Goal: Task Accomplishment & Management: Use online tool/utility

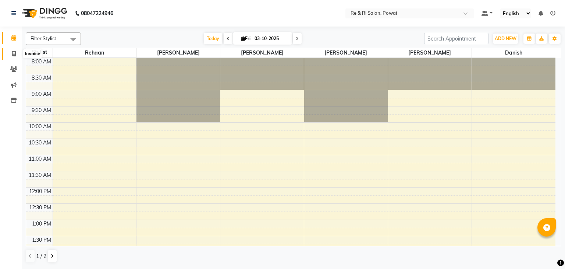
click at [12, 51] on icon at bounding box center [14, 54] width 4 height 6
select select "service"
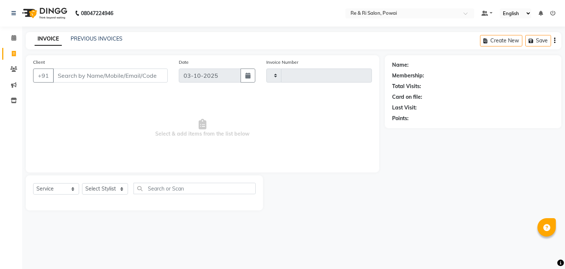
type input "2530"
select select "5364"
click at [91, 36] on link "PREVIOUS INVOICES" at bounding box center [97, 38] width 52 height 7
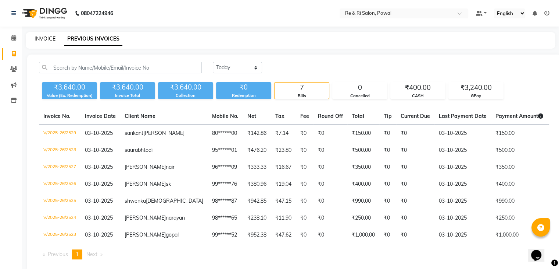
click at [44, 38] on link "INVOICE" at bounding box center [45, 38] width 21 height 7
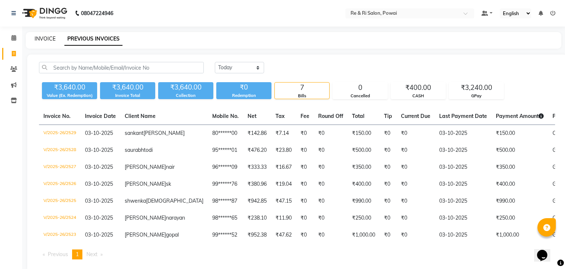
select select "service"
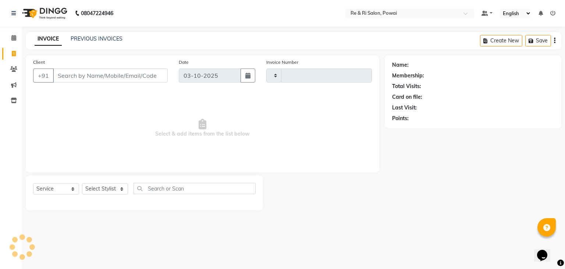
type input "2530"
select select "5364"
click at [69, 79] on input "Client" at bounding box center [110, 75] width 115 height 14
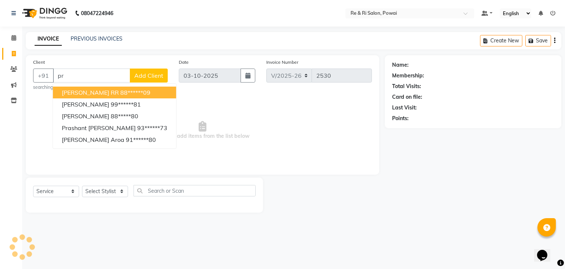
type input "p"
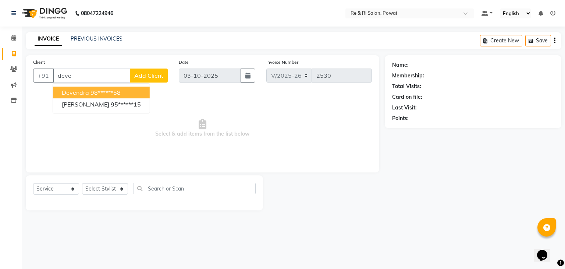
click at [91, 90] on ngb-highlight "98******58" at bounding box center [105, 92] width 30 height 7
type input "98******58"
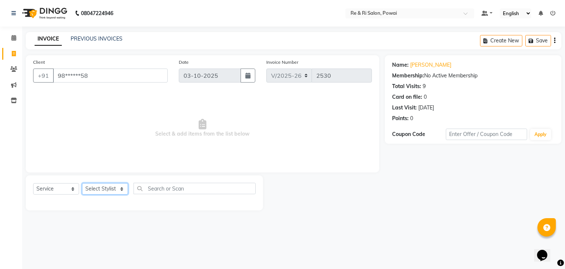
click at [125, 192] on select "Select Stylist [PERSON_NAME] Danish Poonam [PERSON_NAME] [PERSON_NAME] [PERSON_…" at bounding box center [105, 188] width 46 height 11
select select "63988"
click at [82, 183] on select "Select Stylist [PERSON_NAME] Danish Poonam [PERSON_NAME] [PERSON_NAME] [PERSON_…" at bounding box center [105, 188] width 46 height 11
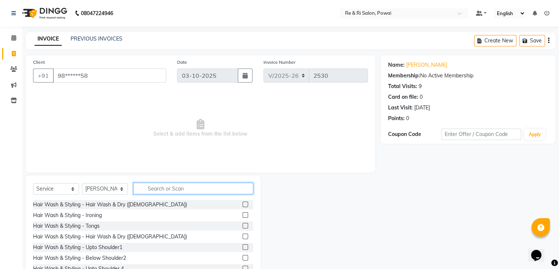
click at [170, 187] on input "text" at bounding box center [194, 187] width 120 height 11
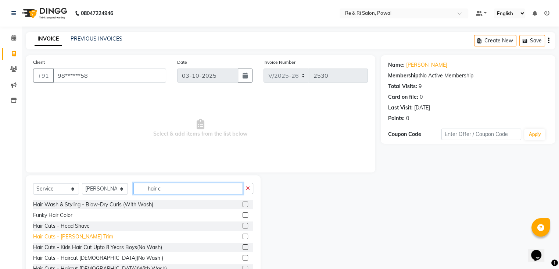
type input "hair c"
click at [82, 234] on div "Hair Cuts - [PERSON_NAME] Trim" at bounding box center [73, 236] width 80 height 8
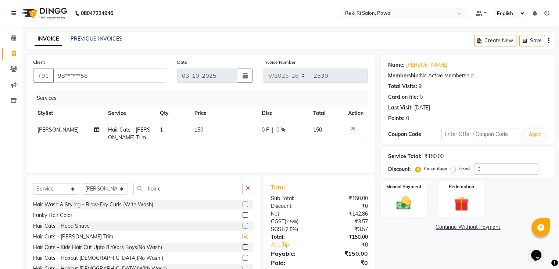
checkbox input "false"
click at [409, 202] on img at bounding box center [404, 203] width 25 height 18
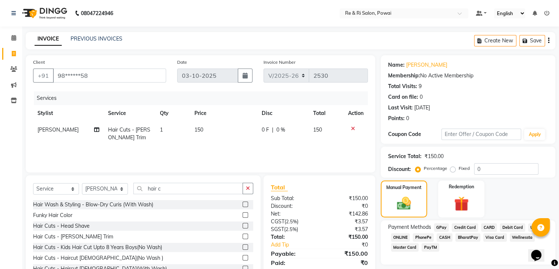
drag, startPoint x: 441, startPoint y: 225, endPoint x: 563, endPoint y: 143, distance: 147.1
click at [559, 143] on html "08047224946 Select Location × Re & Ri Salon, Powai Default Panel My Panel Engli…" at bounding box center [279, 134] width 559 height 269
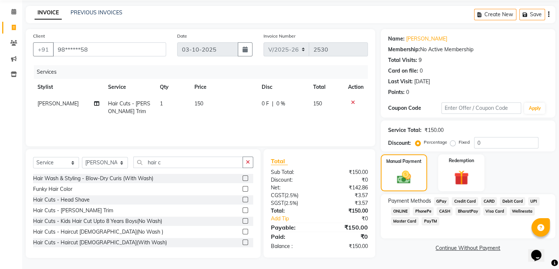
click at [444, 200] on span "GPay" at bounding box center [441, 201] width 15 height 8
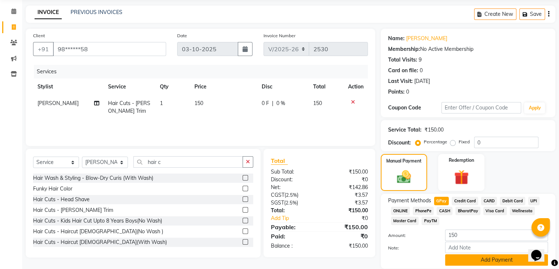
click at [470, 263] on button "Add Payment" at bounding box center [496, 259] width 103 height 11
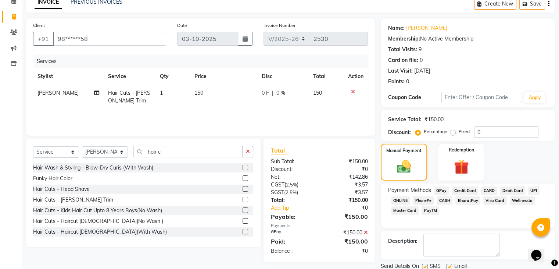
scroll to position [63, 0]
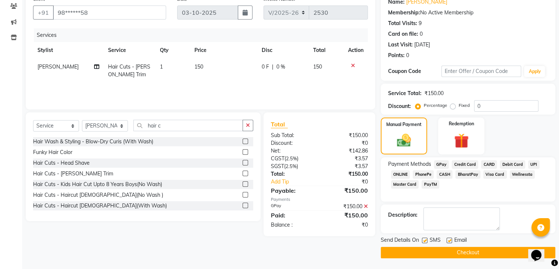
click at [449, 238] on label at bounding box center [450, 240] width 6 height 6
click at [449, 238] on input "checkbox" at bounding box center [449, 240] width 5 height 5
checkbox input "false"
click at [426, 239] on label at bounding box center [425, 240] width 6 height 6
click at [426, 239] on input "checkbox" at bounding box center [424, 240] width 5 height 5
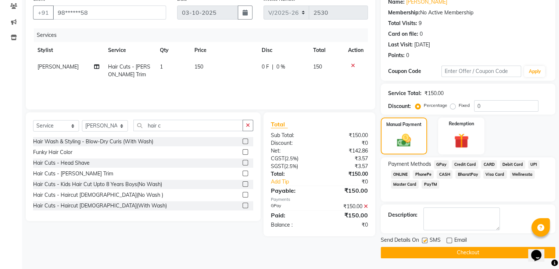
checkbox input "false"
click at [434, 252] on button "Checkout" at bounding box center [468, 251] width 175 height 11
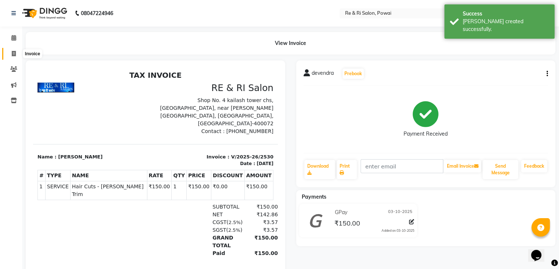
click at [16, 55] on span at bounding box center [13, 54] width 13 height 8
select select "service"
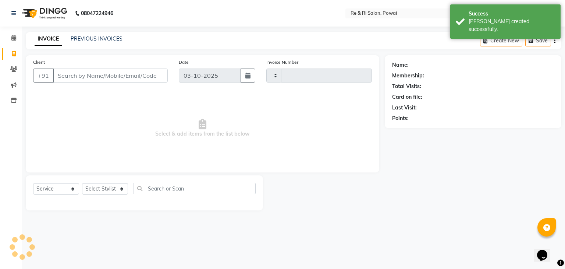
type input "2531"
select select "5364"
click at [81, 37] on link "PREVIOUS INVOICES" at bounding box center [97, 38] width 52 height 7
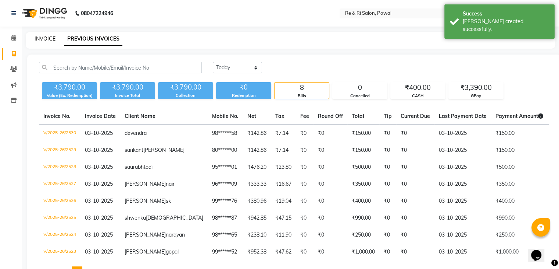
click at [49, 39] on link "INVOICE" at bounding box center [45, 38] width 21 height 7
select select "service"
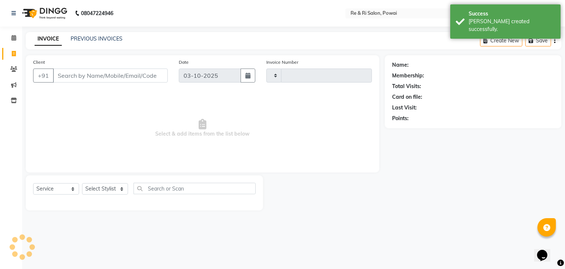
type input "2531"
select select "5364"
click at [77, 78] on input "Client" at bounding box center [110, 75] width 115 height 14
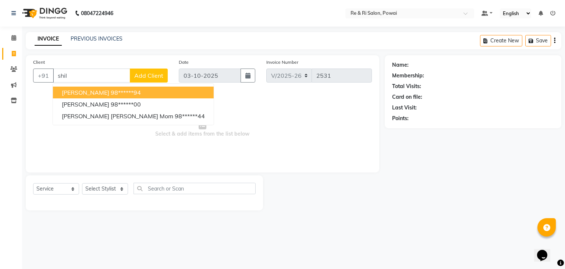
click at [79, 93] on span "[PERSON_NAME]" at bounding box center [85, 92] width 47 height 7
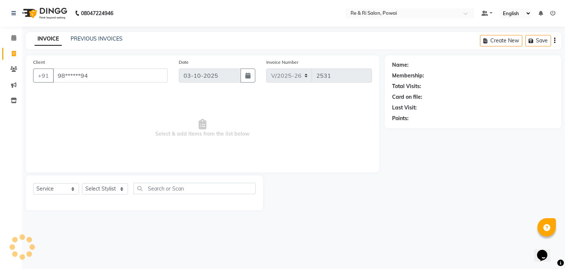
type input "98******94"
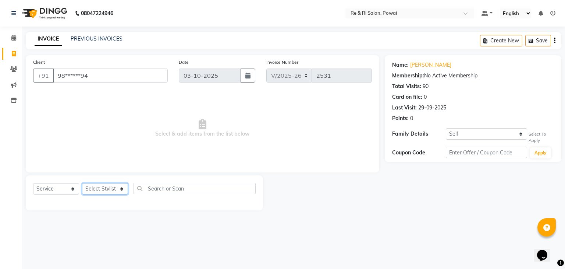
click at [122, 187] on select "Select Stylist [PERSON_NAME] Danish Poonam [PERSON_NAME] [PERSON_NAME] [PERSON_…" at bounding box center [105, 188] width 46 height 11
select select "35434"
click at [82, 183] on select "Select Stylist [PERSON_NAME] Danish Poonam [PERSON_NAME] [PERSON_NAME] [PERSON_…" at bounding box center [105, 188] width 46 height 11
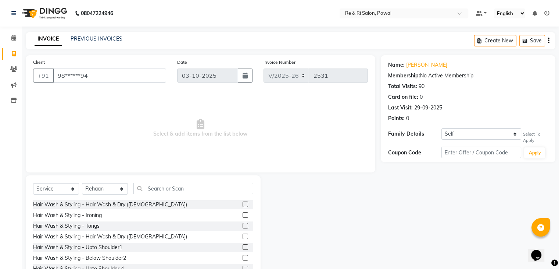
click at [100, 143] on span "Select & add items from the list below" at bounding box center [200, 128] width 335 height 74
click at [160, 188] on input "text" at bounding box center [194, 187] width 120 height 11
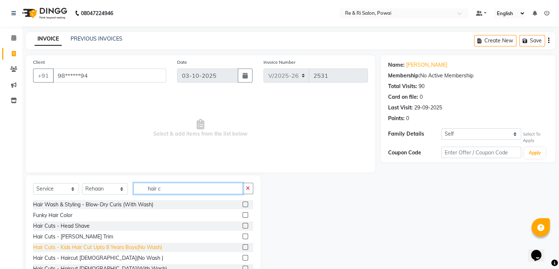
type input "hair c"
click at [99, 248] on div "Hair Cuts - Kids Hair Cut Upto 8 Years Boys(No Wash)" at bounding box center [97, 247] width 129 height 8
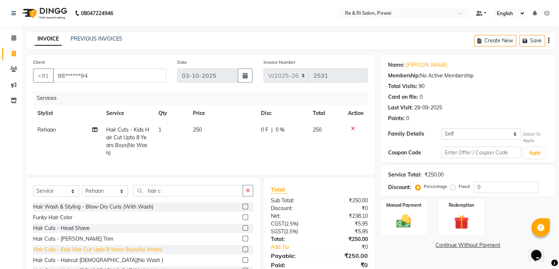
click at [99, 248] on div "Hair Cuts - Kids Hair Cut Upto 8 Years Boys(No Wash)" at bounding box center [97, 249] width 129 height 8
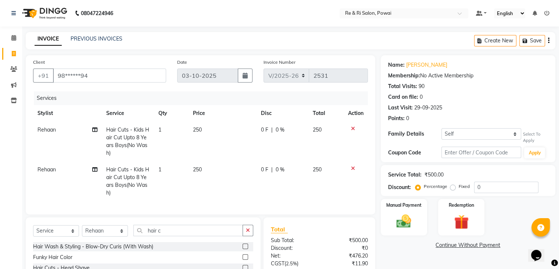
checkbox input "false"
click at [410, 221] on img at bounding box center [404, 221] width 25 height 18
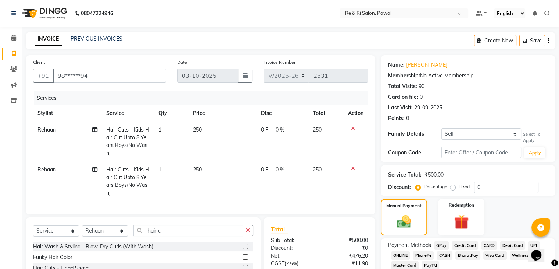
scroll to position [58, 0]
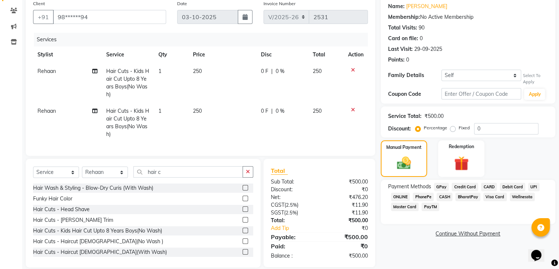
click at [441, 185] on span "GPay" at bounding box center [441, 186] width 15 height 8
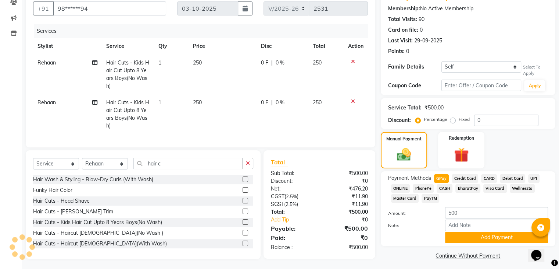
scroll to position [72, 0]
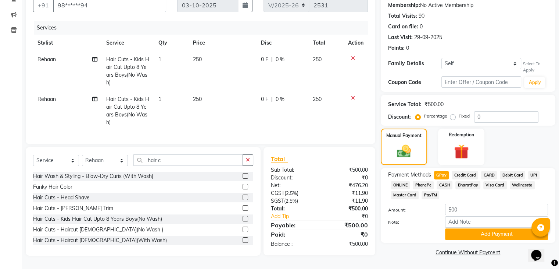
click at [486, 172] on span "CARD" at bounding box center [489, 175] width 16 height 8
click at [468, 231] on button "Add Payment" at bounding box center [496, 233] width 103 height 11
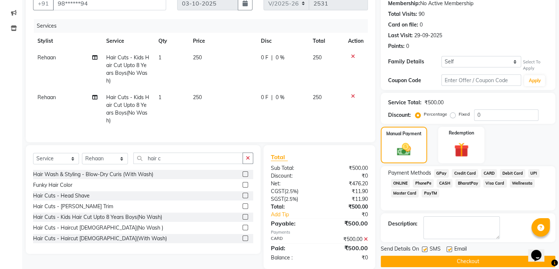
click at [449, 249] on label at bounding box center [450, 249] width 6 height 6
click at [449, 249] on input "checkbox" at bounding box center [449, 249] width 5 height 5
checkbox input "false"
click at [425, 250] on label at bounding box center [425, 249] width 6 height 6
click at [425, 250] on input "checkbox" at bounding box center [424, 249] width 5 height 5
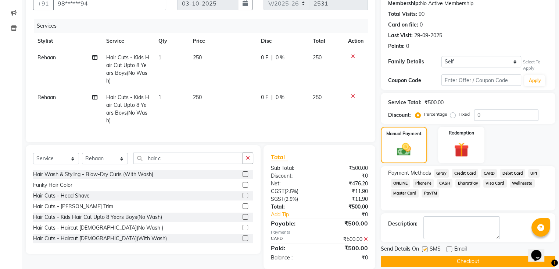
checkbox input "false"
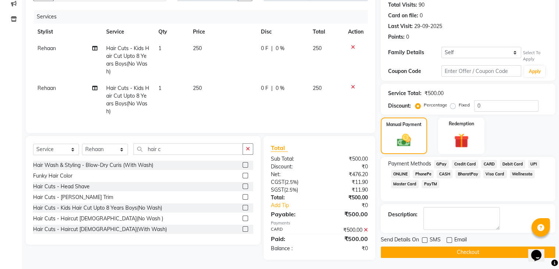
click at [462, 250] on button "Checkout" at bounding box center [468, 251] width 175 height 11
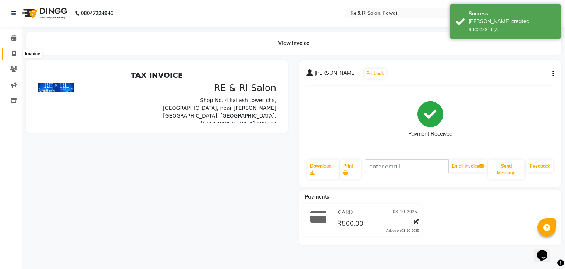
click at [14, 54] on icon at bounding box center [14, 54] width 4 height 6
select select "5364"
select select "service"
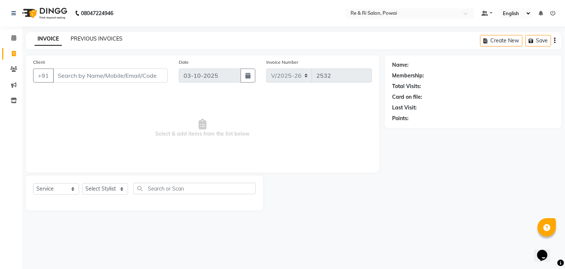
click at [89, 36] on link "PREVIOUS INVOICES" at bounding box center [97, 38] width 52 height 7
